Goal: Task Accomplishment & Management: Complete application form

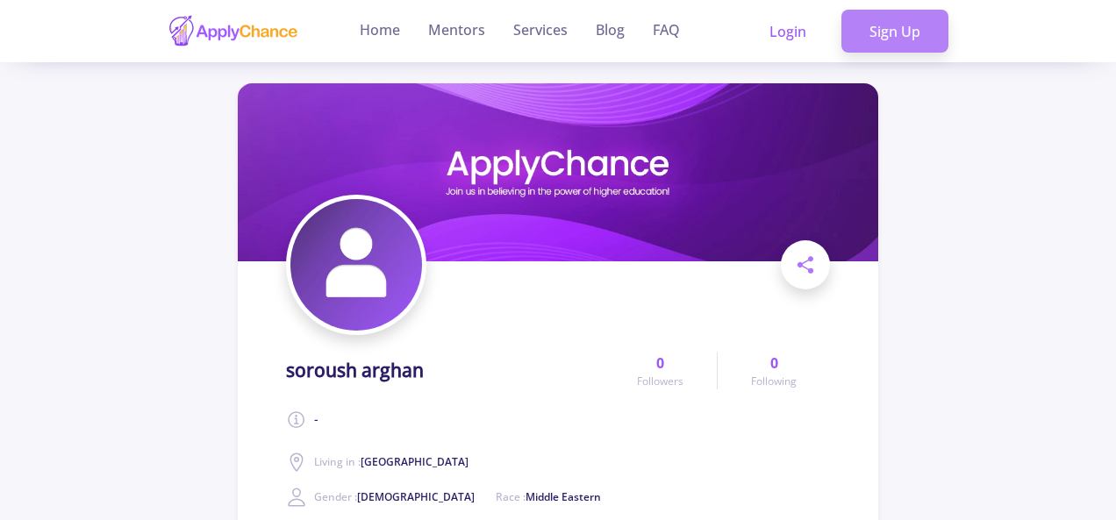
click at [884, 42] on link "Sign Up" at bounding box center [894, 32] width 107 height 44
